Goal: Share content

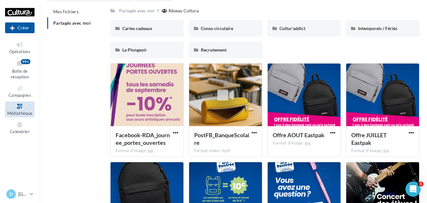
scroll to position [32, 0]
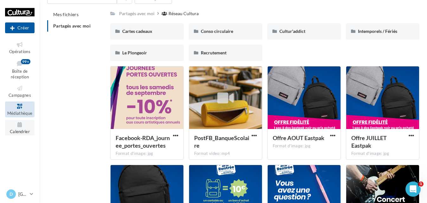
click at [21, 127] on icon at bounding box center [20, 124] width 26 height 7
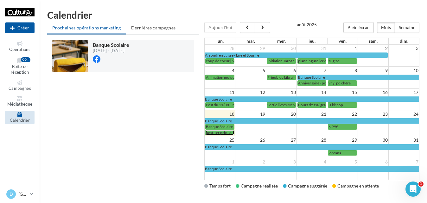
click at [225, 133] on span "post 1er prix - du 18/08" at bounding box center [225, 132] width 39 height 5
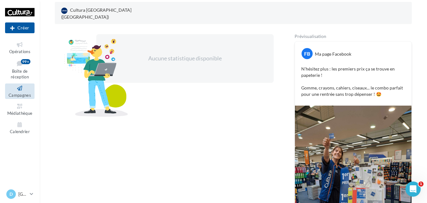
scroll to position [98, 0]
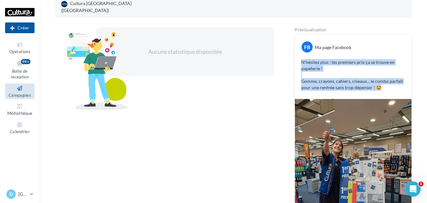
drag, startPoint x: 390, startPoint y: 82, endPoint x: 297, endPoint y: 56, distance: 96.0
click at [297, 58] on div "N'hésitez plus : les premiers prix ça se trouve en papeterie ! Gomme, crayons, …" at bounding box center [352, 75] width 113 height 35
drag, startPoint x: 297, startPoint y: 56, endPoint x: 314, endPoint y: 61, distance: 17.6
copy p "N'hésitez plus : les premiers prix ça se trouve en papeterie ! Gomme, crayons, …"
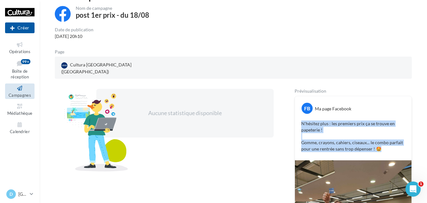
scroll to position [34, 0]
